Goal: Ask a question

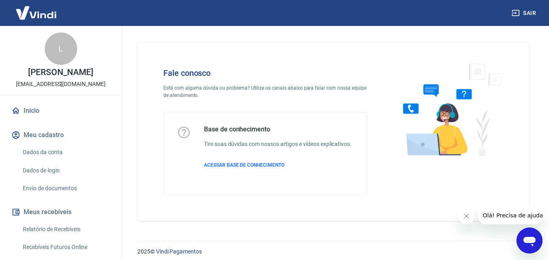
click at [524, 245] on icon "Abrir janela de mensagens" at bounding box center [529, 241] width 15 height 15
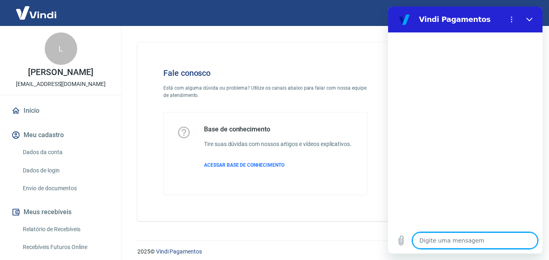
type textarea "x"
type textarea "B"
type textarea "x"
type textarea "Bo"
type textarea "x"
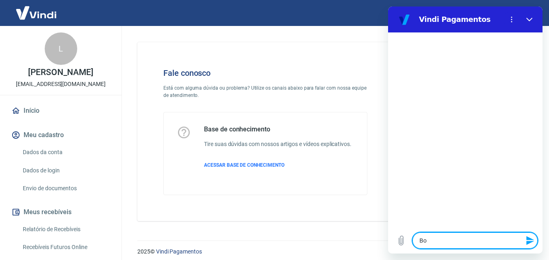
type textarea "Bom"
type textarea "x"
type textarea "Bom"
type textarea "x"
type textarea "Bom d"
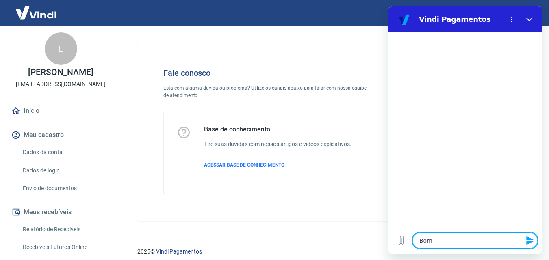
type textarea "x"
type textarea "Bom di"
type textarea "x"
type textarea "Bom dia"
type textarea "x"
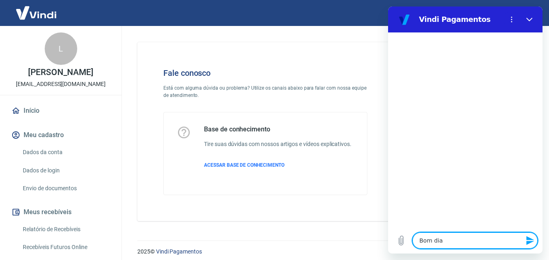
type textarea "Bom dia!"
type textarea "x"
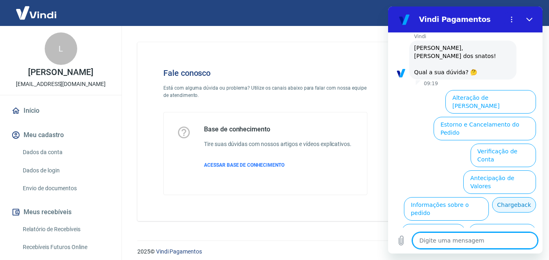
scroll to position [64, 0]
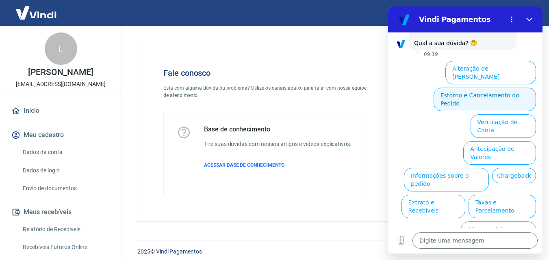
click at [487, 88] on button "Estorno e Cancelamento do Pedido" at bounding box center [484, 100] width 102 height 24
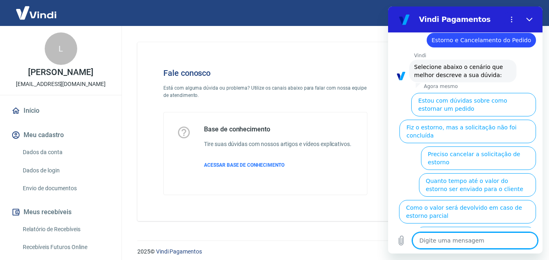
scroll to position [87, 0]
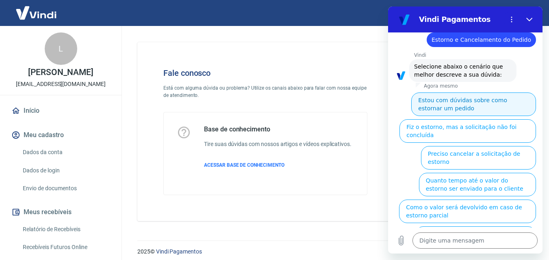
click at [479, 107] on button "Estou com dúvidas sobre como estornar um pedido" at bounding box center [473, 105] width 125 height 24
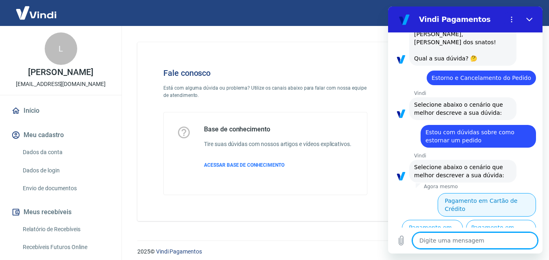
scroll to position [69, 0]
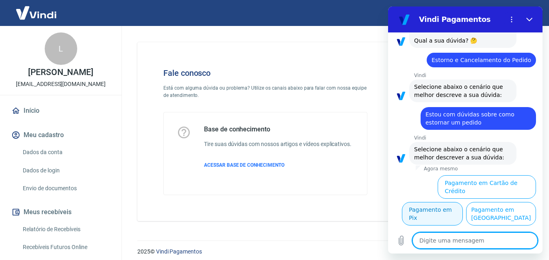
click at [463, 204] on button "Pagamento em Pix" at bounding box center [432, 214] width 61 height 24
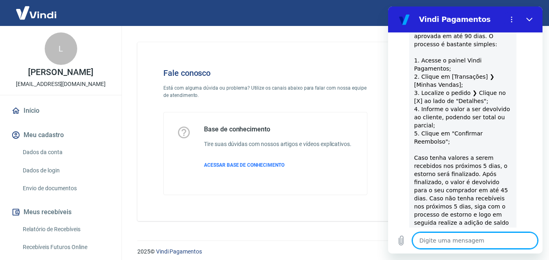
scroll to position [408, 0]
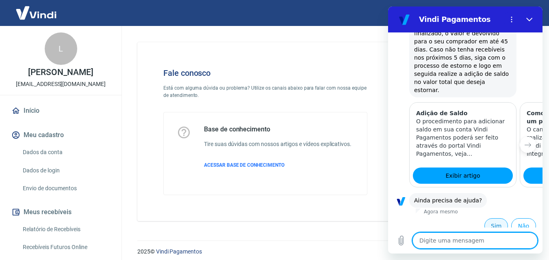
click at [493, 218] on button "Sim" at bounding box center [496, 225] width 24 height 15
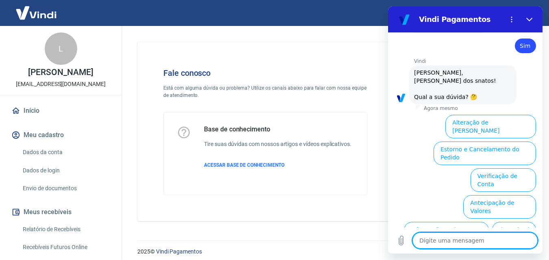
scroll to position [628, 0]
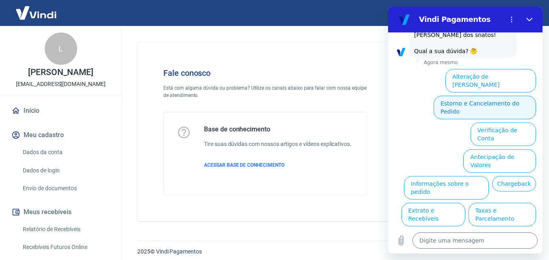
click at [488, 96] on button "Estorno e Cancelamento do Pedido" at bounding box center [484, 108] width 102 height 24
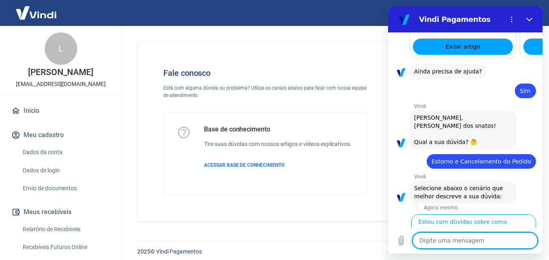
scroll to position [618, 0]
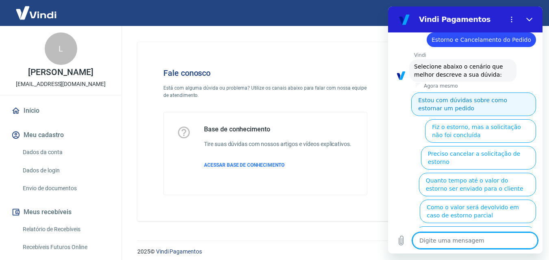
click at [450, 93] on button "Estou com dúvidas sobre como estornar um pedido" at bounding box center [473, 105] width 125 height 24
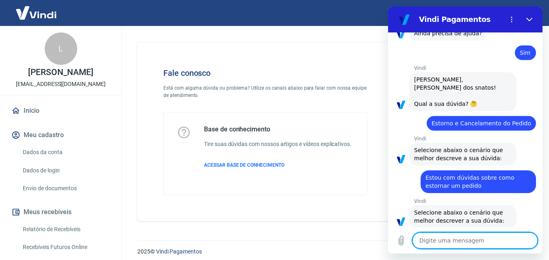
scroll to position [633, 0]
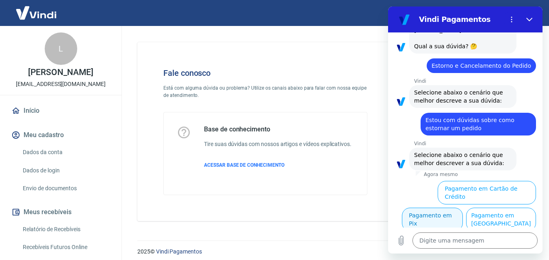
click at [463, 208] on button "Pagamento em Pix" at bounding box center [432, 220] width 61 height 24
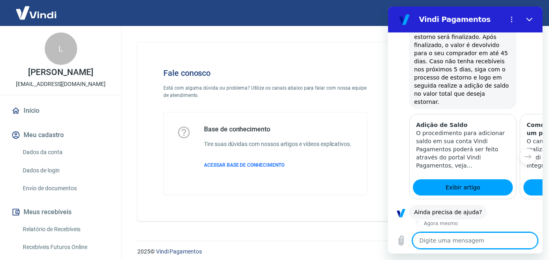
scroll to position [971, 0]
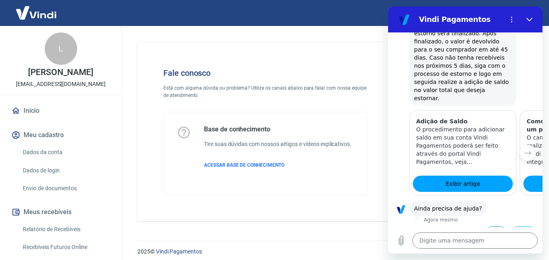
drag, startPoint x: 494, startPoint y: 155, endPoint x: 463, endPoint y: 149, distance: 31.4
click at [463, 149] on div "Adição de Saldo O procedimento para adicionar saldo em sua conta Vindi Pagament…" at bounding box center [462, 142] width 106 height 62
click at [525, 145] on button "Próximo item" at bounding box center [527, 153] width 16 height 16
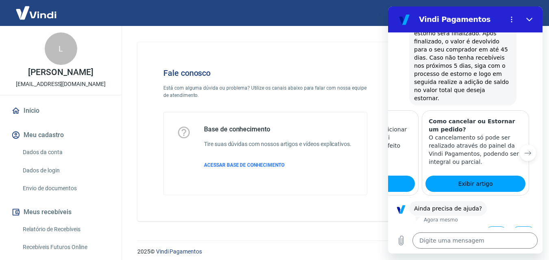
scroll to position [0, 100]
click at [491, 227] on button "Sim" at bounding box center [496, 234] width 24 height 15
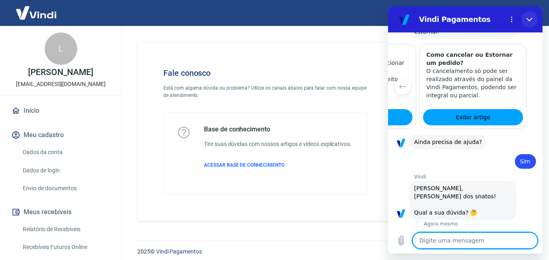
click at [526, 18] on icon "Fechar" at bounding box center [529, 19] width 6 height 6
type textarea "x"
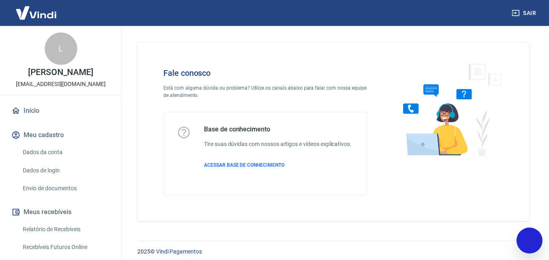
scroll to position [1191, 0]
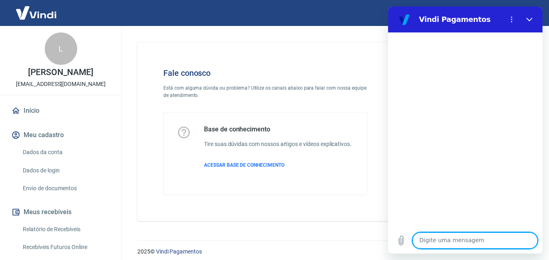
drag, startPoint x: 301, startPoint y: 40, endPoint x: 277, endPoint y: 32, distance: 24.7
click at [298, 39] on div "Fale conosco Está com alguma dúvida ou problema? Utilize os canais abaixo para …" at bounding box center [333, 128] width 411 height 205
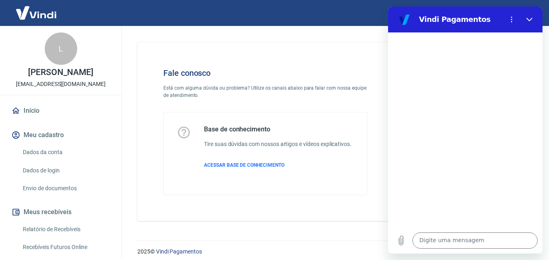
click at [45, 14] on img at bounding box center [36, 12] width 53 height 25
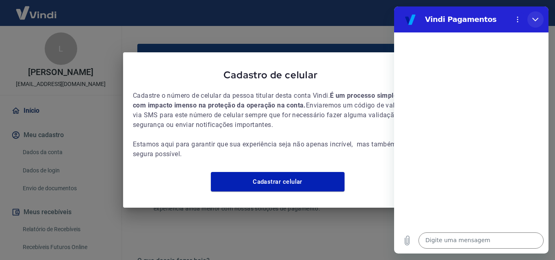
click at [540, 17] on button "Fechar" at bounding box center [535, 19] width 16 height 16
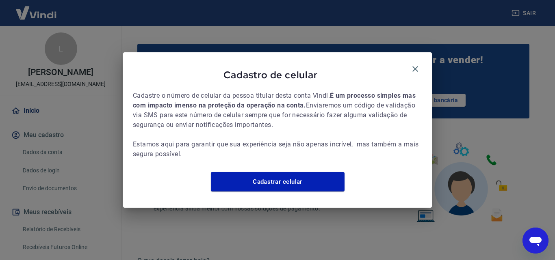
click at [421, 62] on div "Cadastro de celular" at bounding box center [277, 76] width 289 height 29
click at [415, 67] on icon "button" at bounding box center [415, 69] width 10 height 10
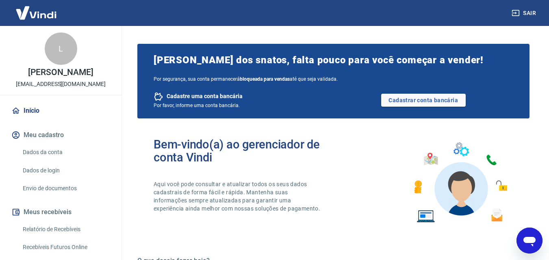
click at [527, 16] on button "Sair" at bounding box center [524, 13] width 29 height 15
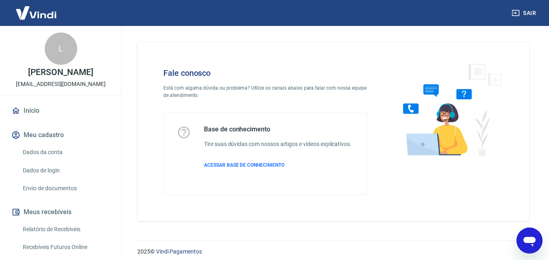
click at [37, 9] on img at bounding box center [36, 12] width 53 height 25
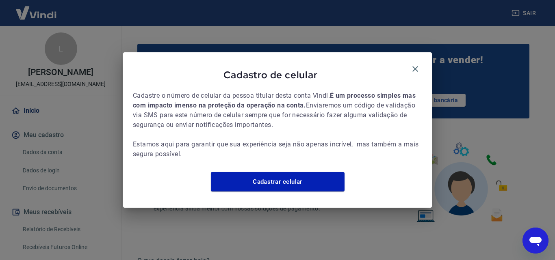
click at [427, 63] on div "Cadastro de celular Cadastre o número de celular da pessoa titular desta conta …" at bounding box center [277, 130] width 309 height 156
click at [413, 66] on icon "button" at bounding box center [415, 69] width 6 height 6
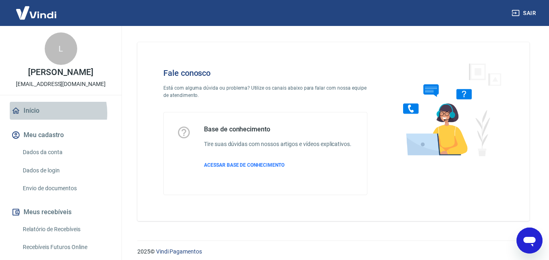
click at [44, 120] on link "Início" at bounding box center [61, 111] width 102 height 18
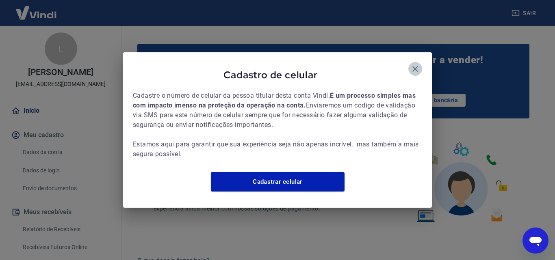
click at [415, 64] on icon "button" at bounding box center [415, 69] width 10 height 10
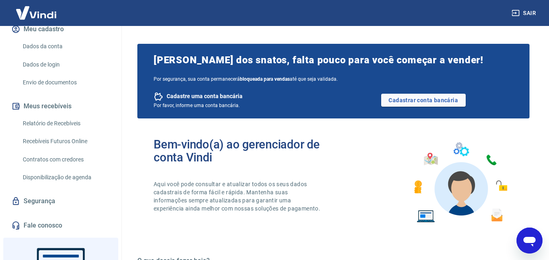
scroll to position [187, 0]
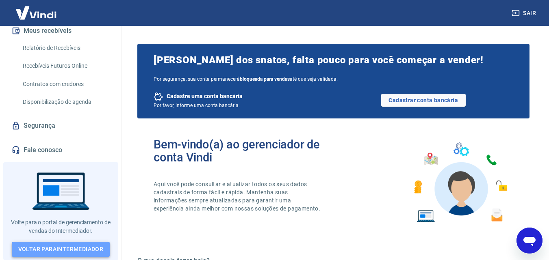
click at [90, 243] on link "Voltar para Intermediador" at bounding box center [61, 249] width 98 height 15
